Goal: Transaction & Acquisition: Book appointment/travel/reservation

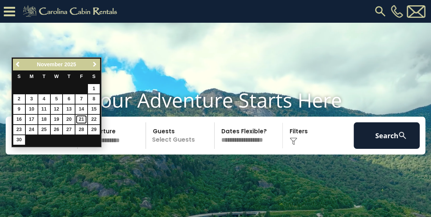
click at [77, 118] on link "21" at bounding box center [81, 119] width 12 height 9
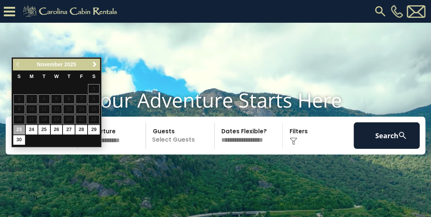
type input "********"
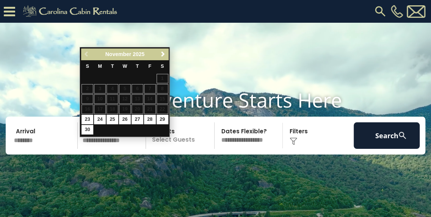
click at [113, 139] on input "text" at bounding box center [113, 135] width 66 height 27
click at [97, 114] on td "24" at bounding box center [100, 119] width 13 height 10
type input "********"
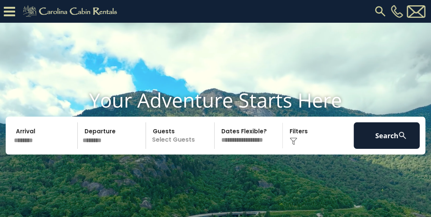
click at [178, 149] on p "Select Guests" at bounding box center [181, 135] width 66 height 27
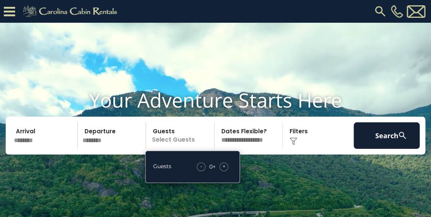
click at [221, 183] on div "Guests - 0 + +" at bounding box center [192, 167] width 95 height 32
click at [223, 183] on div "Guests - 0 + +" at bounding box center [192, 167] width 95 height 32
drag, startPoint x: 223, startPoint y: 185, endPoint x: 223, endPoint y: 179, distance: 5.7
click at [223, 182] on div "Guests - 0 + +" at bounding box center [192, 167] width 95 height 32
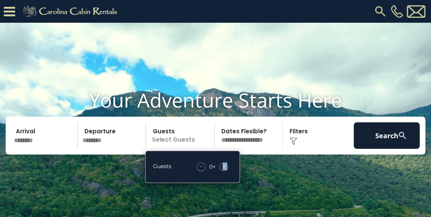
click at [224, 175] on div "Guests - 0 + +" at bounding box center [192, 167] width 95 height 32
click at [224, 178] on div "Guests - 0 + +" at bounding box center [192, 167] width 95 height 32
click at [224, 170] on span "+" at bounding box center [223, 167] width 3 height 8
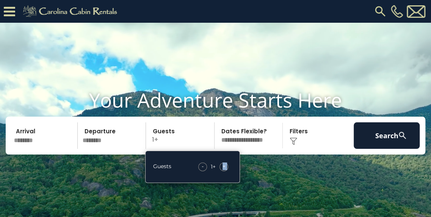
click at [224, 170] on span "+" at bounding box center [223, 167] width 3 height 8
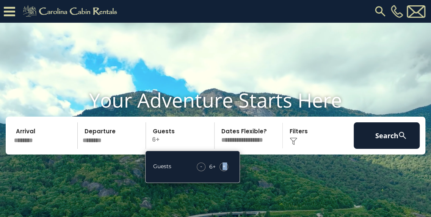
click at [224, 170] on span "+" at bounding box center [223, 167] width 3 height 8
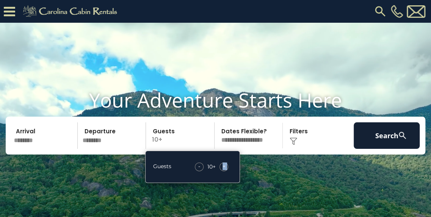
click at [224, 170] on span "+" at bounding box center [223, 167] width 3 height 8
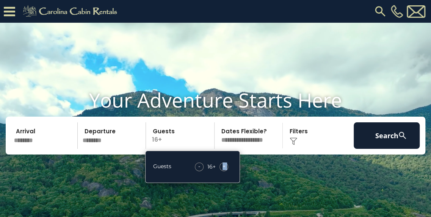
click at [343, 184] on video at bounding box center [215, 131] width 431 height 216
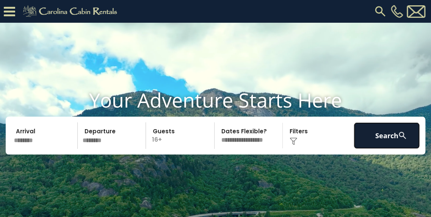
click at [378, 149] on button "Search" at bounding box center [387, 135] width 66 height 27
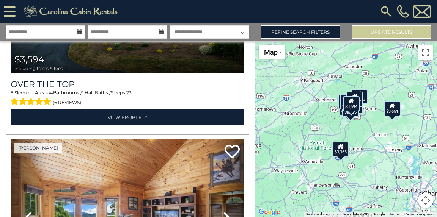
click at [255, 85] on div "$3,594 $3,363 $2,218 $3,651 $2,421 $2,366 $3,399 $1,867 $2,382 $2,453 $5,206 $2…" at bounding box center [346, 129] width 182 height 176
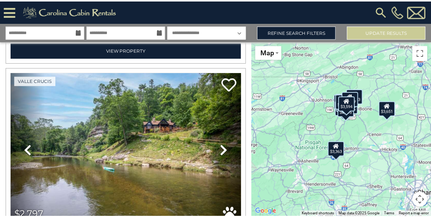
scroll to position [3610, 0]
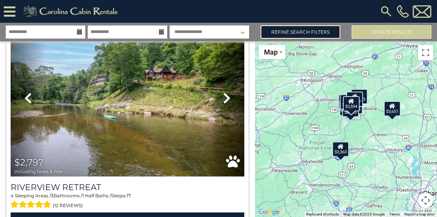
click at [332, 31] on link "Refine Search Filters" at bounding box center [300, 31] width 80 height 13
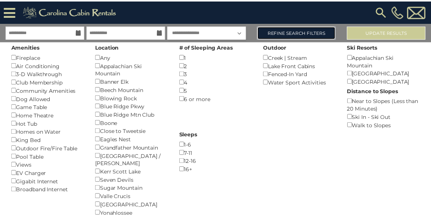
scroll to position [3572, 0]
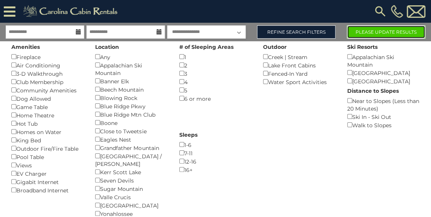
click at [364, 29] on button "Please Update Results" at bounding box center [386, 31] width 78 height 13
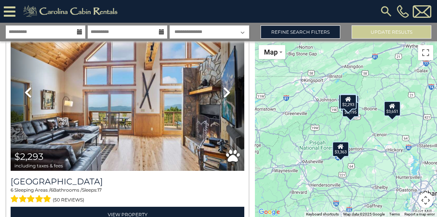
scroll to position [2512, 0]
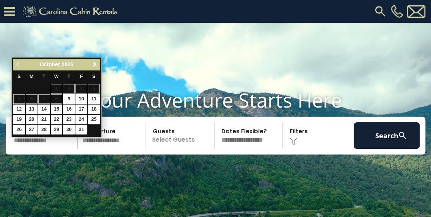
click at [96, 65] on span "Next" at bounding box center [95, 64] width 6 height 6
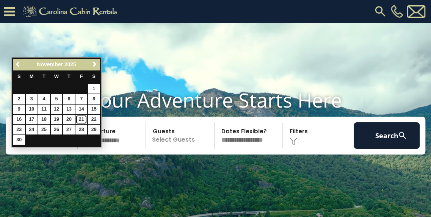
click at [78, 121] on link "21" at bounding box center [81, 119] width 12 height 9
type input "********"
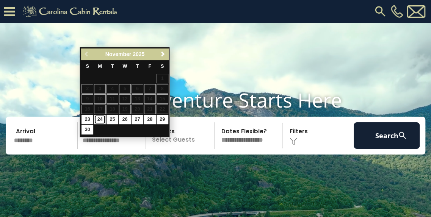
click at [103, 121] on link "24" at bounding box center [100, 119] width 12 height 9
type input "********"
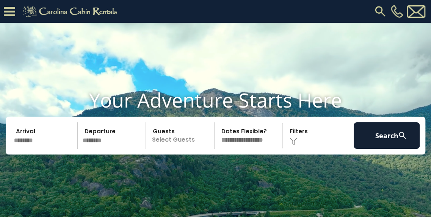
click at [169, 149] on p "Select Guests" at bounding box center [181, 135] width 66 height 27
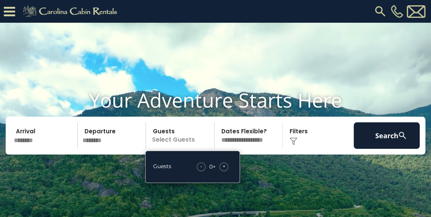
click at [221, 171] on div "+" at bounding box center [223, 167] width 9 height 9
drag, startPoint x: 223, startPoint y: 183, endPoint x: 230, endPoint y: 183, distance: 7.6
click at [225, 170] on span "+" at bounding box center [223, 167] width 3 height 8
click at [240, 183] on div "Guests - 3 + +" at bounding box center [192, 167] width 95 height 32
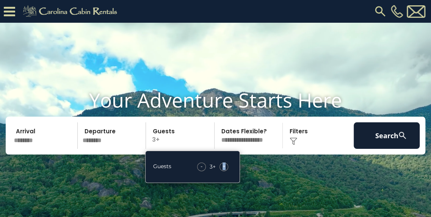
click at [221, 171] on div "+" at bounding box center [223, 167] width 9 height 9
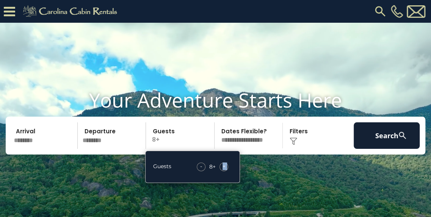
click at [221, 171] on div "+" at bounding box center [223, 167] width 9 height 9
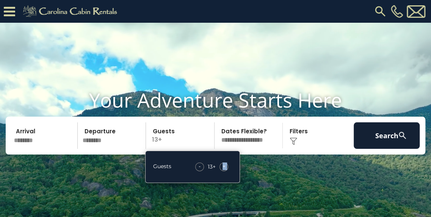
click at [221, 171] on div "+" at bounding box center [223, 167] width 9 height 9
click at [395, 130] on div "Arrival ******** Departure ******** Guests 16+ Guests - 16 + +" at bounding box center [216, 136] width 420 height 38
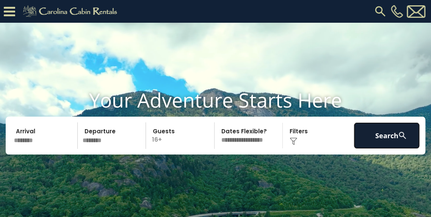
click at [395, 143] on button "Search" at bounding box center [387, 135] width 66 height 27
